Goal: Task Accomplishment & Management: Complete application form

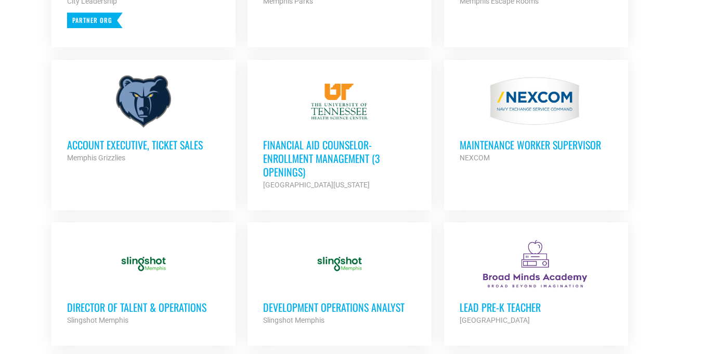
scroll to position [618, 0]
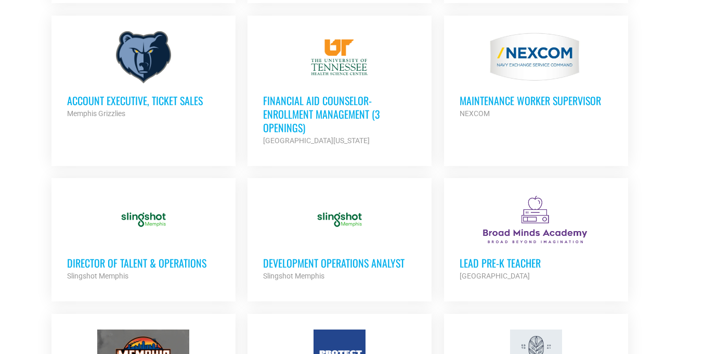
click at [297, 111] on h3 "Financial Aid Counselor-Enrollment Management (3 Openings)" at bounding box center [339, 114] width 153 height 41
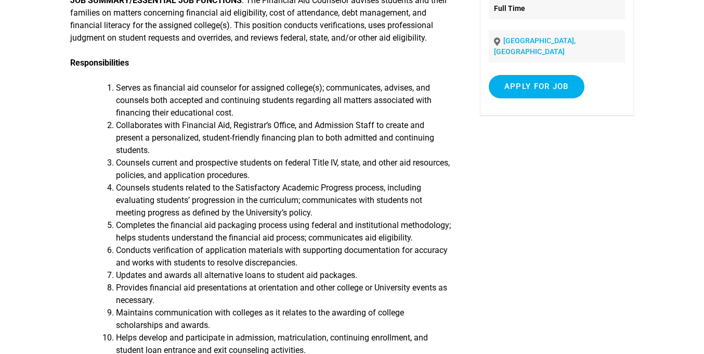
scroll to position [186, 0]
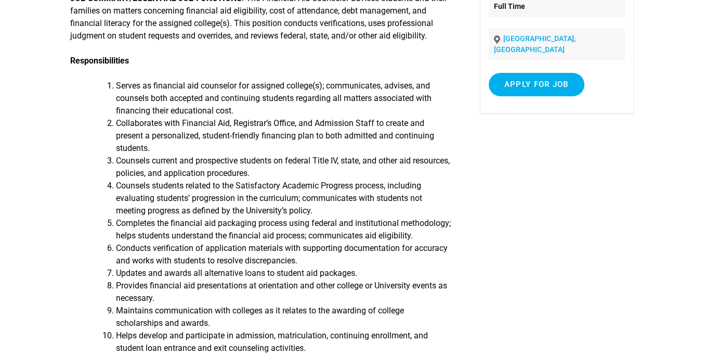
click at [185, 213] on li "Counsels students related to the Satisfactory Academic Progress process, includ…" at bounding box center [283, 197] width 335 height 37
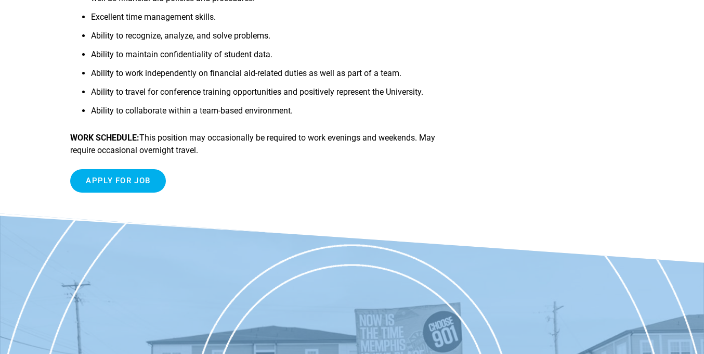
scroll to position [781, 0]
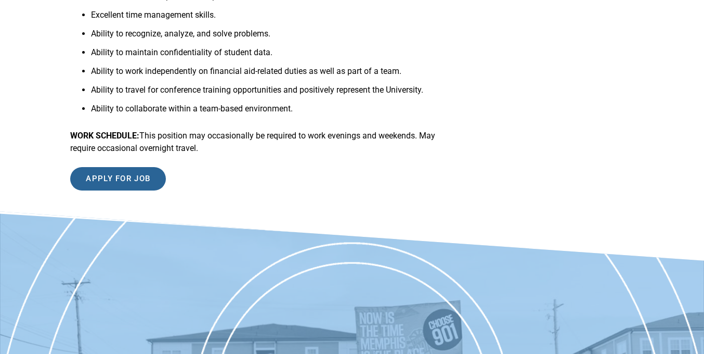
click at [105, 190] on input "Apply for job" at bounding box center [118, 178] width 96 height 23
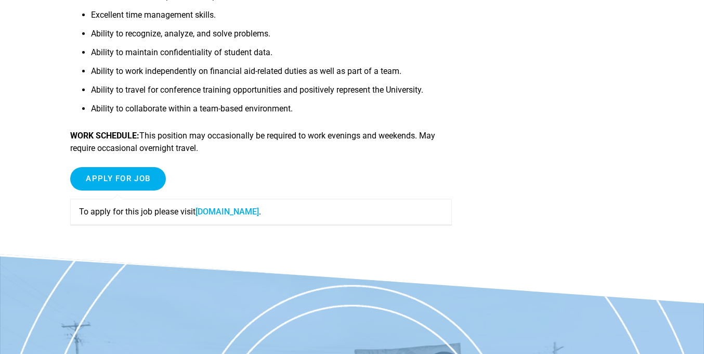
click at [230, 216] on link "fa-ewlq-saasfaprod1.fa.ocs.oraclecloud.com" at bounding box center [227, 211] width 63 height 10
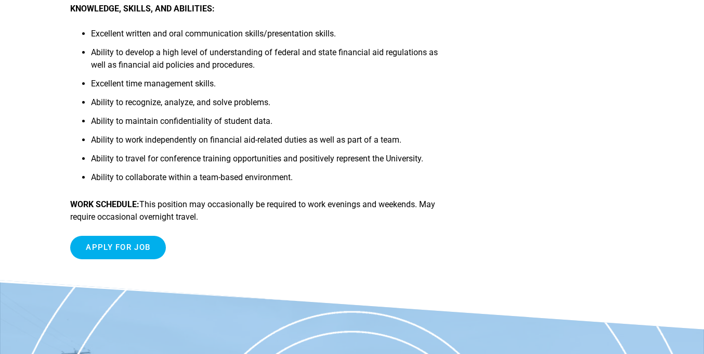
scroll to position [472, 0]
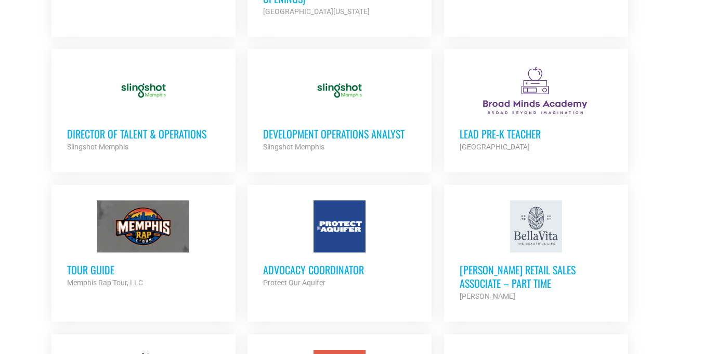
scroll to position [747, 0]
click at [292, 134] on h3 "Development Operations Analyst" at bounding box center [339, 133] width 153 height 14
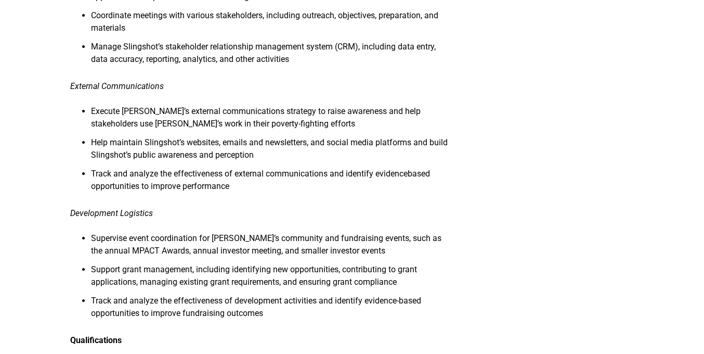
scroll to position [688, 0]
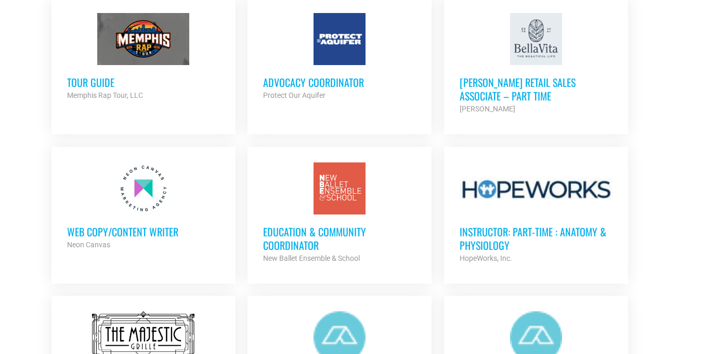
scroll to position [938, 0]
